Goal: Task Accomplishment & Management: Manage account settings

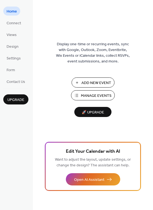
click at [91, 82] on span "Add New Event" at bounding box center [96, 83] width 30 height 6
click at [16, 24] on span "Connect" at bounding box center [14, 23] width 14 height 6
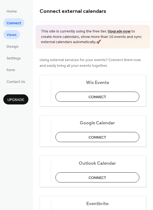
click at [6, 36] on link "Views" at bounding box center [11, 34] width 17 height 9
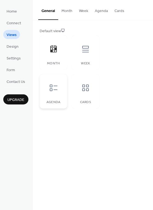
click at [52, 98] on div "Agenda" at bounding box center [54, 91] width 28 height 34
click at [78, 56] on div at bounding box center [85, 49] width 16 height 16
click at [52, 97] on div "Agenda" at bounding box center [54, 91] width 28 height 34
click at [82, 89] on icon at bounding box center [85, 87] width 9 height 9
click at [90, 58] on div "Week" at bounding box center [85, 52] width 28 height 34
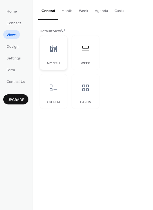
click at [59, 54] on div at bounding box center [53, 49] width 16 height 16
click at [53, 89] on icon at bounding box center [53, 87] width 9 height 9
click at [68, 13] on button "Month" at bounding box center [66, 9] width 17 height 19
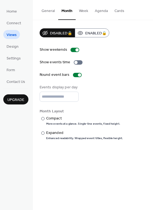
click at [44, 8] on button "General" at bounding box center [48, 9] width 20 height 19
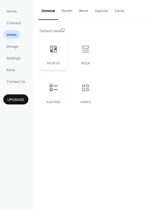
click at [50, 56] on div at bounding box center [53, 49] width 16 height 16
click at [15, 44] on span "Design" at bounding box center [13, 47] width 12 height 6
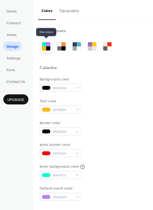
click at [49, 51] on div at bounding box center [46, 46] width 13 height 13
click at [62, 51] on div at bounding box center [61, 46] width 13 height 13
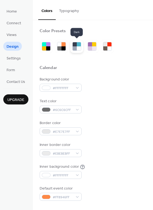
click at [79, 48] on div at bounding box center [79, 48] width 4 height 4
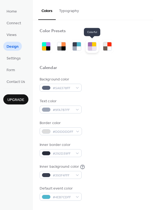
click at [91, 48] on div at bounding box center [90, 48] width 4 height 4
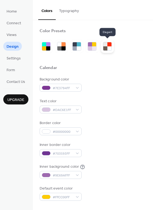
click at [112, 44] on div at bounding box center [107, 46] width 13 height 13
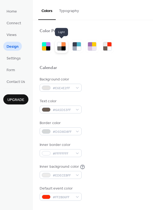
click at [61, 49] on div at bounding box center [63, 48] width 4 height 4
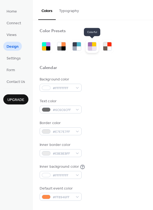
click at [94, 49] on div at bounding box center [94, 48] width 4 height 4
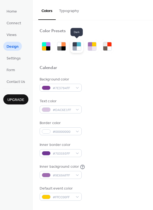
click at [80, 46] on div at bounding box center [79, 48] width 4 height 4
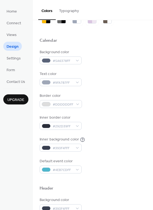
click at [19, 62] on ul "Home Connect Views Design Settings Form Contact Us" at bounding box center [15, 46] width 25 height 79
click at [15, 56] on span "Settings" at bounding box center [14, 59] width 14 height 6
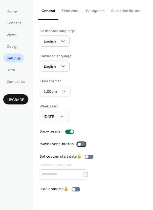
click at [82, 142] on div at bounding box center [81, 144] width 9 height 4
click at [7, 70] on span "Form" at bounding box center [11, 70] width 8 height 6
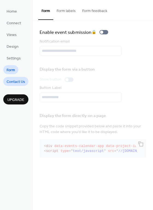
click at [14, 82] on span "Contact Us" at bounding box center [16, 82] width 19 height 6
